Goal: Check status: Check status

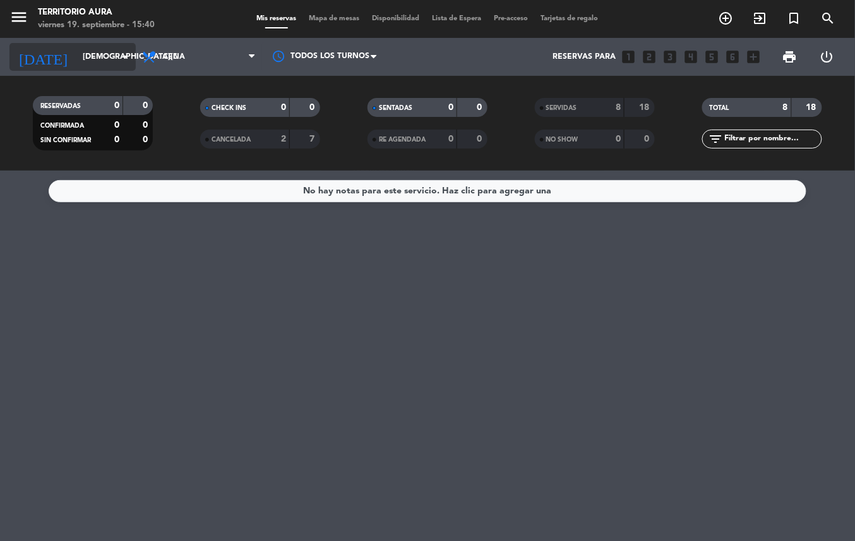
click at [119, 57] on icon "arrow_drop_down" at bounding box center [125, 56] width 15 height 15
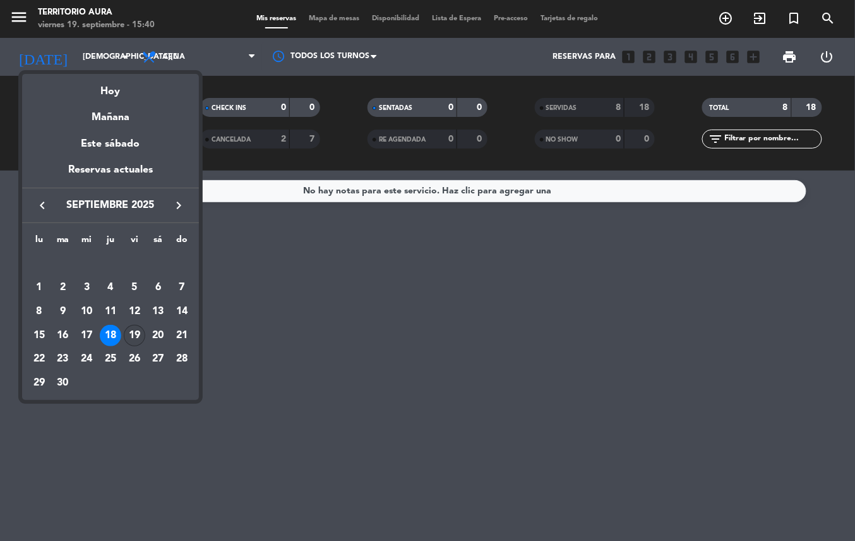
click at [134, 335] on div "19" at bounding box center [134, 335] width 21 height 21
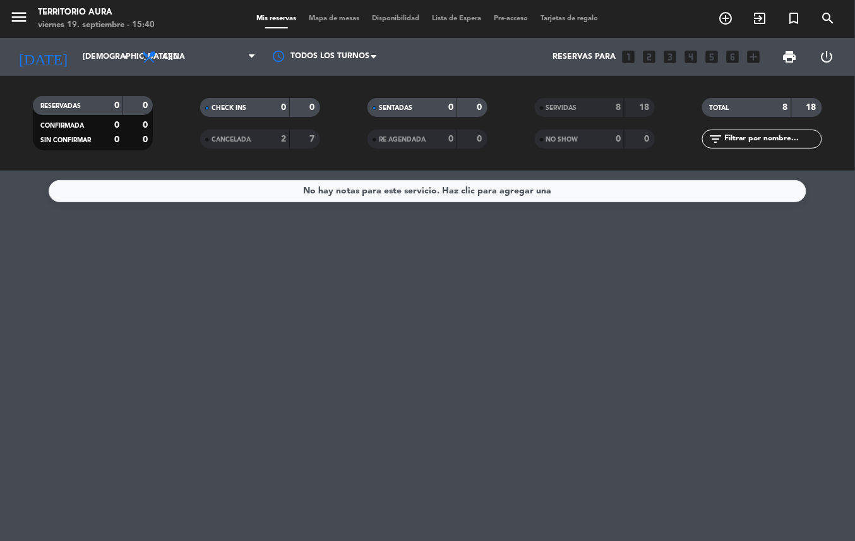
type input "[DATE]"
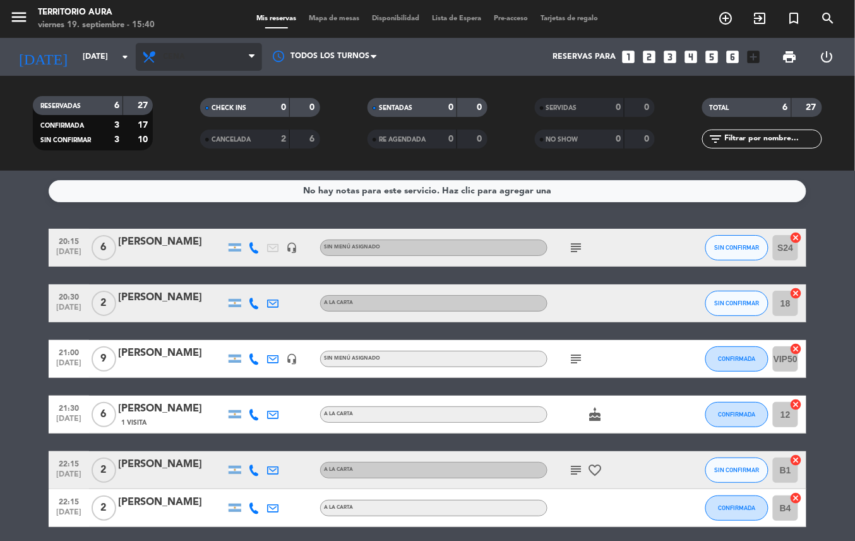
click at [197, 59] on span "Cena" at bounding box center [199, 57] width 126 height 28
click at [32, 432] on bookings-row "20:15 [DATE] 6 [PERSON_NAME] headset_mic Sin menú asignado subject SIN CONFIRMA…" at bounding box center [427, 378] width 855 height 298
click at [572, 360] on icon "subject" at bounding box center [576, 358] width 15 height 15
click at [569, 241] on icon "subject" at bounding box center [576, 247] width 15 height 15
click at [593, 421] on icon "cake" at bounding box center [595, 414] width 15 height 15
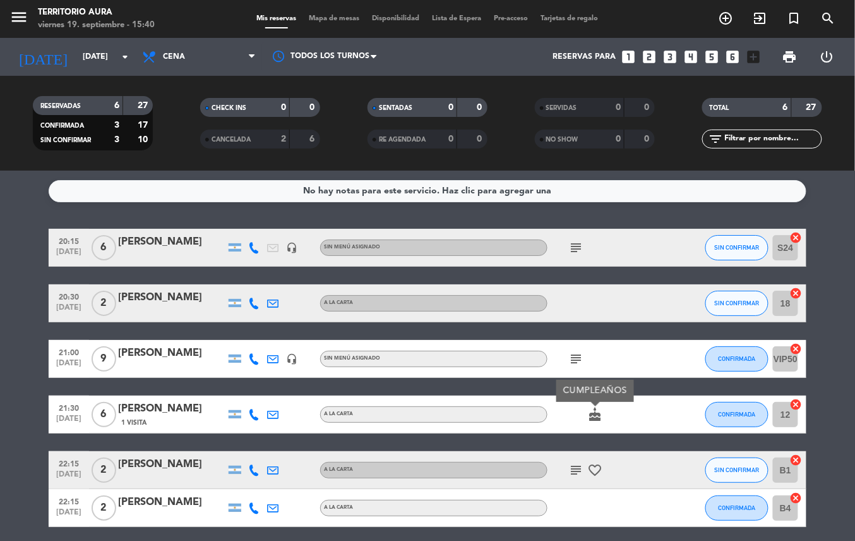
click at [571, 471] on icon "subject" at bounding box center [576, 469] width 15 height 15
click at [598, 473] on icon "favorite_border" at bounding box center [595, 469] width 15 height 15
click at [570, 467] on icon "subject" at bounding box center [576, 469] width 15 height 15
click at [596, 470] on icon "favorite_border" at bounding box center [595, 469] width 15 height 15
